Goal: Check status: Check status

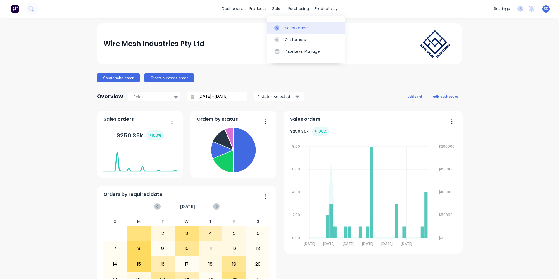
click at [283, 33] on link "Sales Orders" at bounding box center [305, 28] width 77 height 12
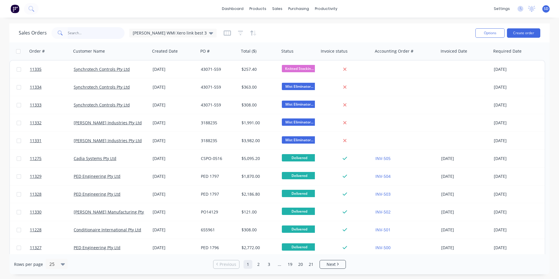
click at [89, 38] on input "text" at bounding box center [96, 33] width 57 height 12
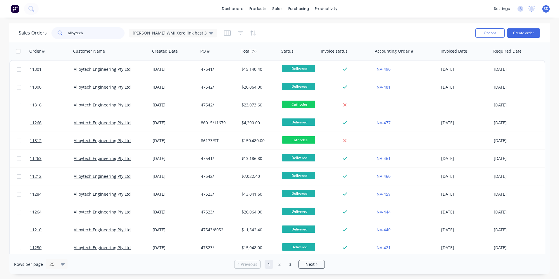
type input "alloytech"
click at [397, 50] on div at bounding box center [404, 51] width 58 height 12
click at [431, 52] on icon "button" at bounding box center [428, 51] width 5 height 5
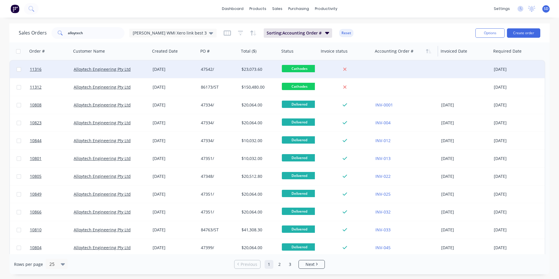
click at [221, 68] on div "47542/" at bounding box center [218, 69] width 34 height 6
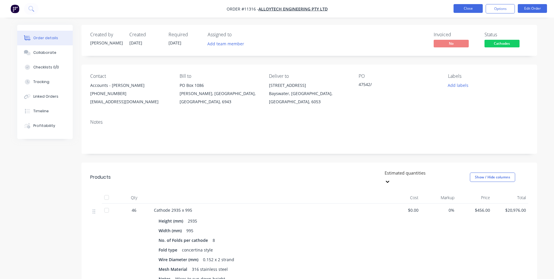
click at [480, 8] on button "Close" at bounding box center [468, 8] width 29 height 9
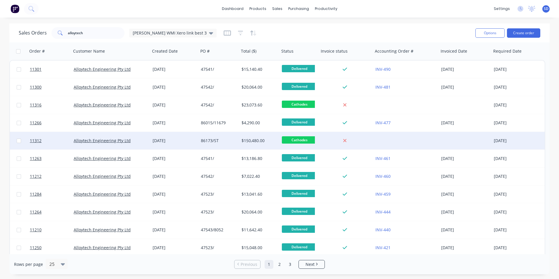
click at [319, 135] on div at bounding box center [346, 141] width 54 height 18
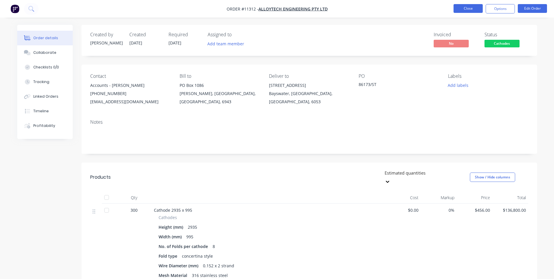
click at [478, 7] on button "Close" at bounding box center [468, 8] width 29 height 9
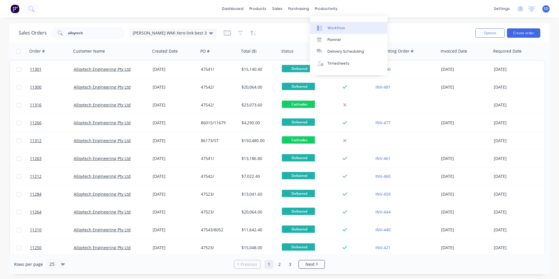
click at [331, 23] on link "Workflow" at bounding box center [348, 28] width 77 height 12
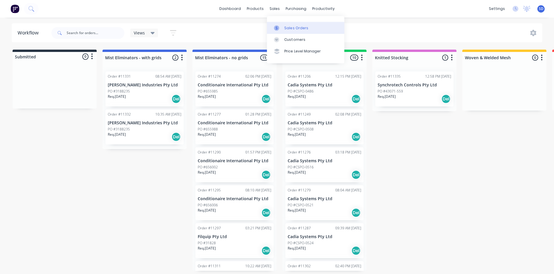
click at [277, 25] on link "Sales Orders" at bounding box center [305, 28] width 77 height 12
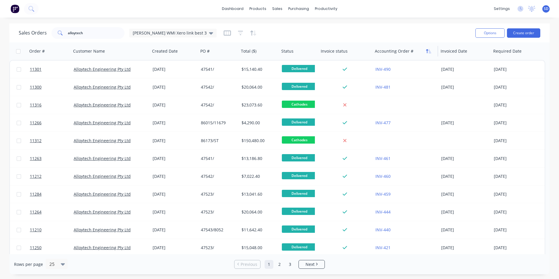
click at [429, 52] on icon "button" at bounding box center [428, 51] width 5 height 5
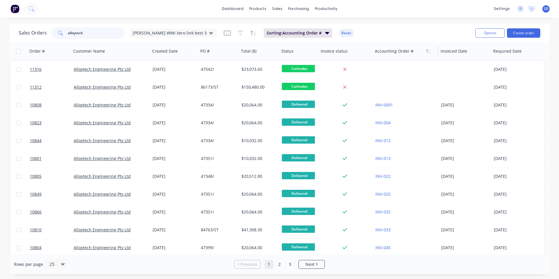
drag, startPoint x: 102, startPoint y: 35, endPoint x: 5, endPoint y: 25, distance: 97.5
click at [11, 25] on div "Sales Orders alloytech [PERSON_NAME] WMI Xero link best 3 Sorting: Accounting O…" at bounding box center [279, 32] width 540 height 19
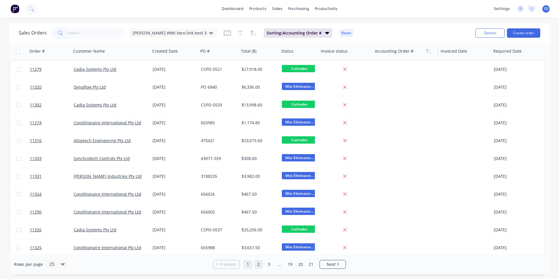
click at [258, 265] on link "2" at bounding box center [258, 264] width 9 height 9
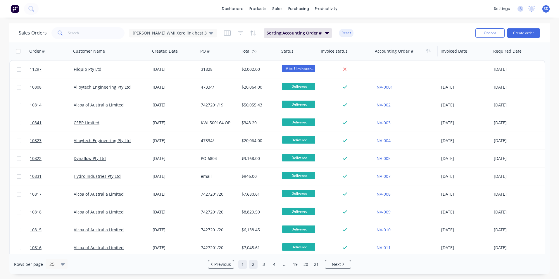
click at [240, 264] on link "1" at bounding box center [242, 264] width 9 height 9
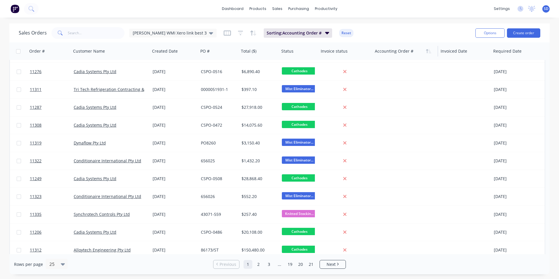
scroll to position [252, 0]
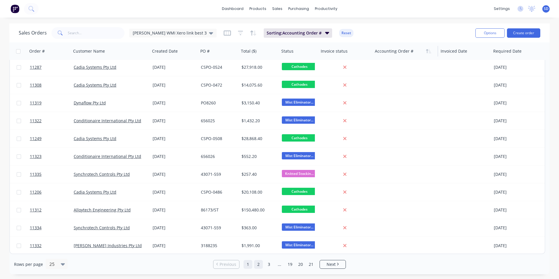
click at [258, 261] on link "2" at bounding box center [258, 264] width 9 height 9
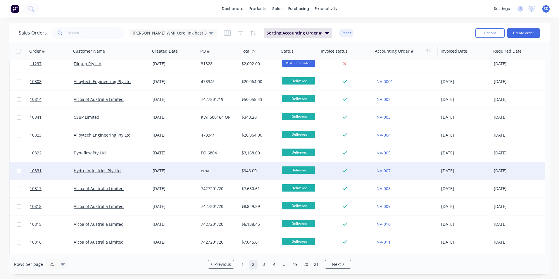
scroll to position [0, 0]
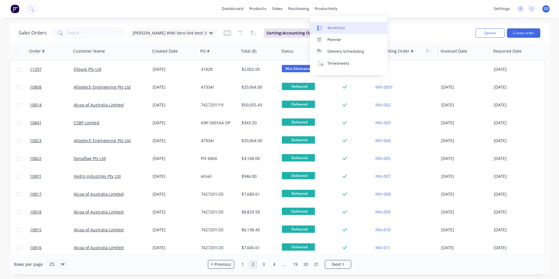
click at [328, 30] on div "Workflow" at bounding box center [336, 27] width 18 height 5
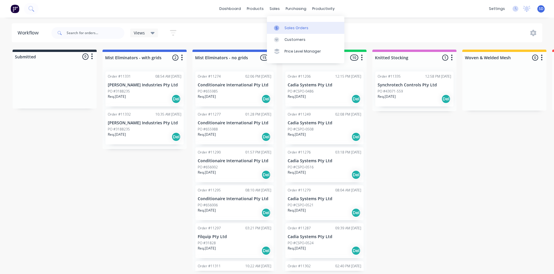
click at [276, 25] on icon at bounding box center [276, 27] width 5 height 5
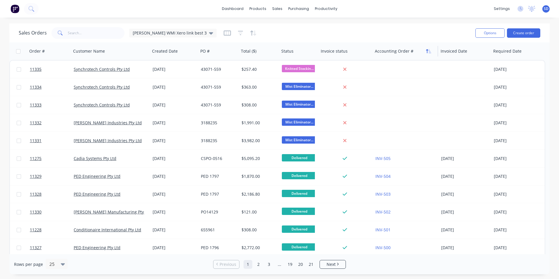
click at [429, 52] on icon "button" at bounding box center [428, 51] width 5 height 5
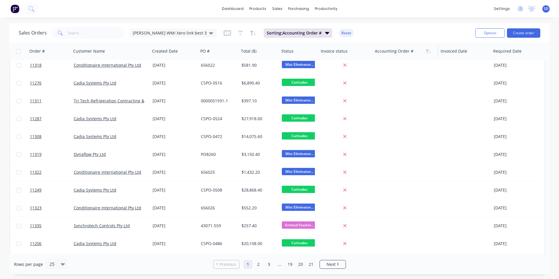
scroll to position [252, 0]
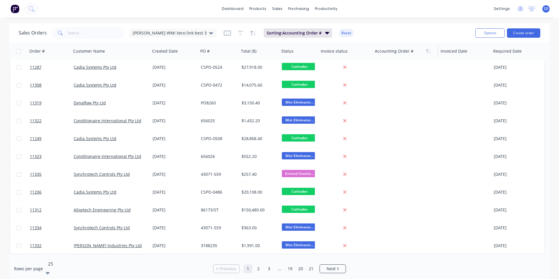
click at [58, 266] on div "25" at bounding box center [90, 264] width 88 height 10
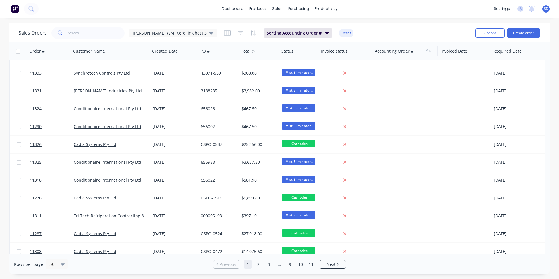
scroll to position [0, 0]
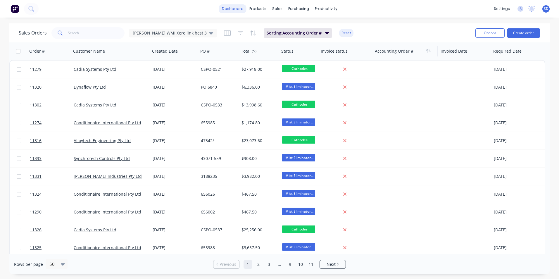
click at [237, 10] on link "dashboard" at bounding box center [232, 8] width 27 height 9
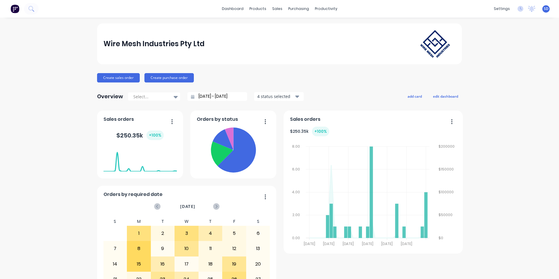
scroll to position [56, 0]
